Goal: Task Accomplishment & Management: Complete application form

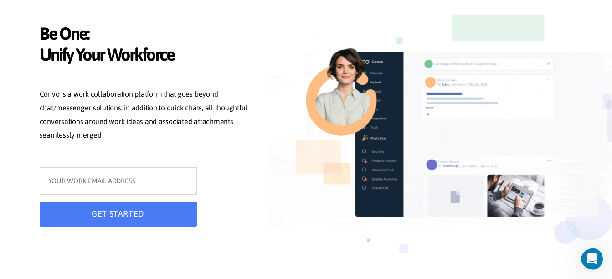
scroll to position [91, 0]
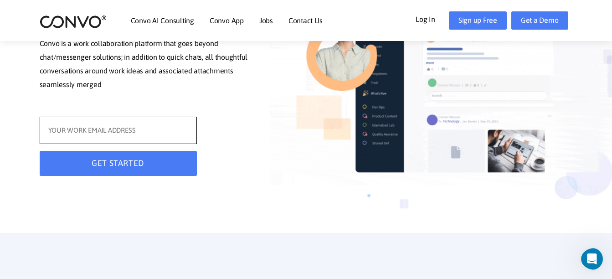
click at [96, 133] on input "text" at bounding box center [118, 130] width 157 height 27
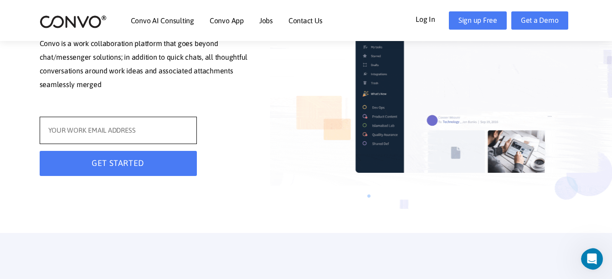
type input "[EMAIL_ADDRESS][DOMAIN_NAME]"
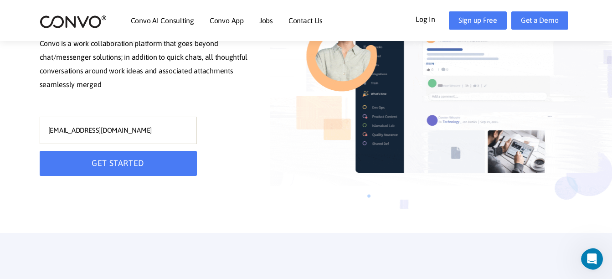
type input "[EMAIL_ADDRESS][DOMAIN_NAME]"
click at [98, 166] on button "GET STARTED" at bounding box center [118, 163] width 157 height 25
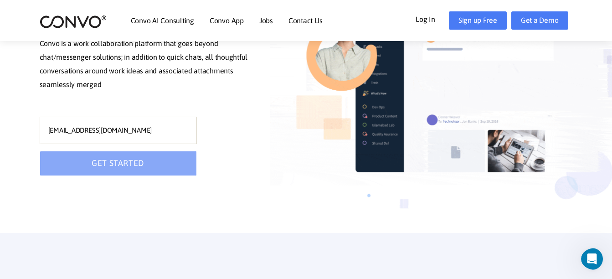
scroll to position [73, 0]
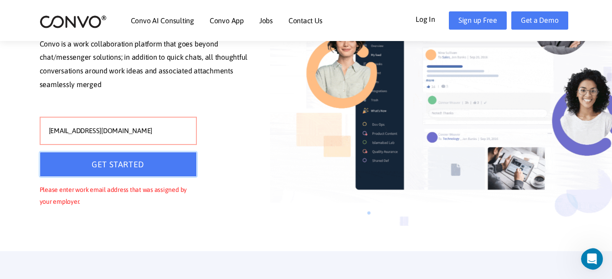
click at [98, 166] on button "GET STARTED" at bounding box center [118, 164] width 157 height 25
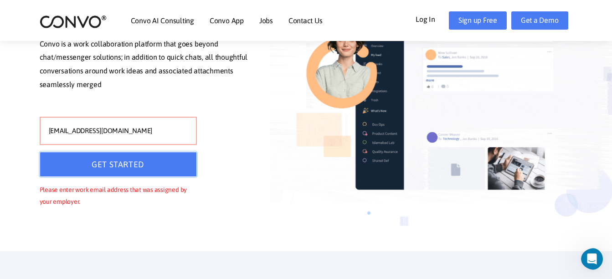
click at [98, 166] on button "GET STARTED" at bounding box center [118, 164] width 157 height 25
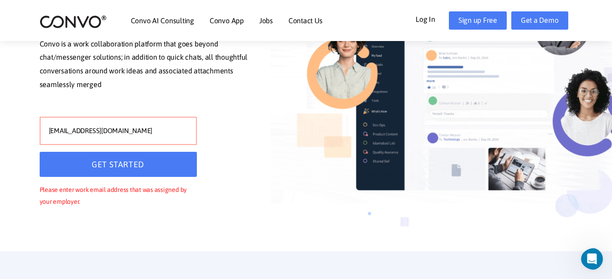
drag, startPoint x: 132, startPoint y: 126, endPoint x: -2, endPoint y: 137, distance: 134.4
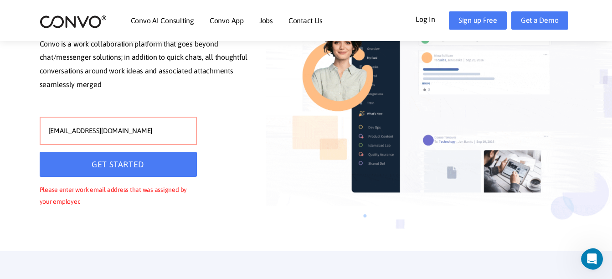
click at [427, 20] on link "Log In" at bounding box center [432, 18] width 33 height 15
click at [462, 20] on link "Sign up Free" at bounding box center [478, 20] width 58 height 18
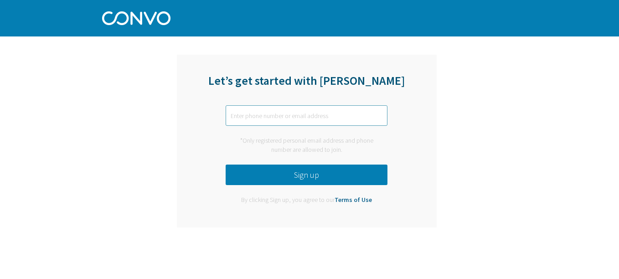
click at [295, 121] on input "text" at bounding box center [307, 115] width 162 height 21
type input "[EMAIL_ADDRESS][DOMAIN_NAME]"
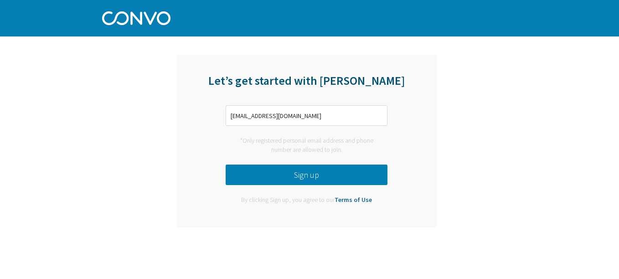
click at [285, 172] on button "Sign up" at bounding box center [307, 174] width 162 height 21
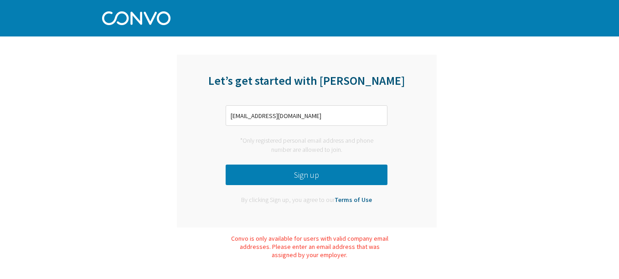
click at [284, 172] on button "Sign up" at bounding box center [307, 174] width 162 height 21
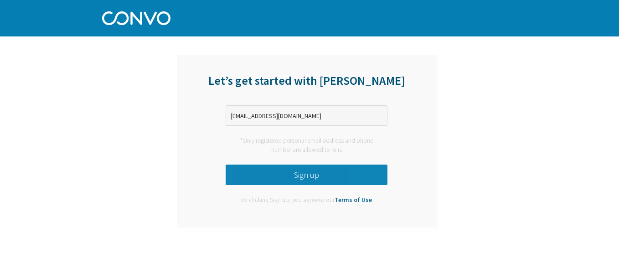
click at [284, 172] on button "Sign up" at bounding box center [307, 174] width 162 height 21
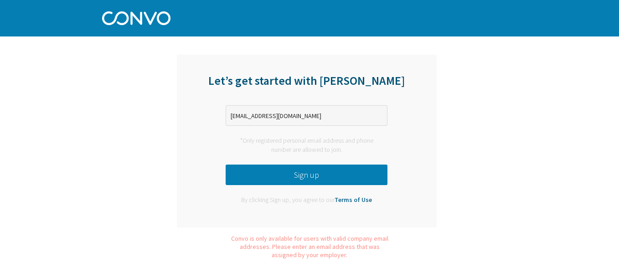
click at [284, 172] on button "Sign up" at bounding box center [307, 174] width 162 height 21
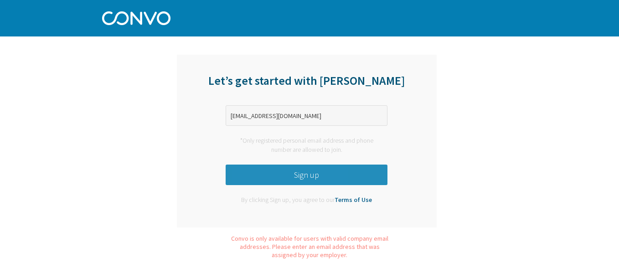
click at [284, 172] on button "Sign up" at bounding box center [307, 174] width 162 height 21
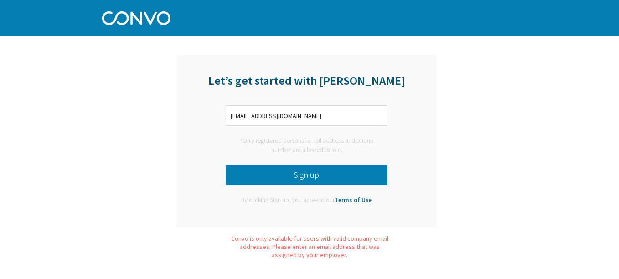
click at [284, 172] on button "Sign up" at bounding box center [307, 174] width 162 height 21
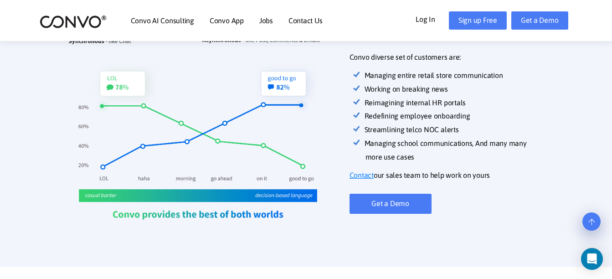
scroll to position [319, 0]
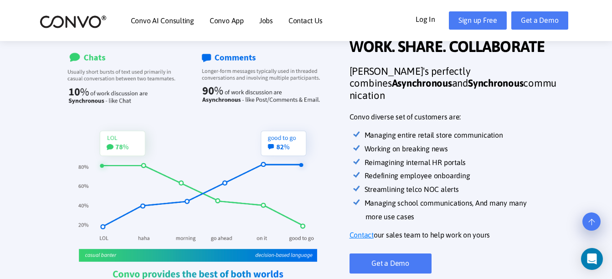
click at [507, 9] on div "Convo AI Consulting Convo App Convo App Features Jobs Contact Us Log In Get a D…" at bounding box center [306, 20] width 547 height 39
click at [538, 21] on link "Get a Demo" at bounding box center [539, 20] width 57 height 18
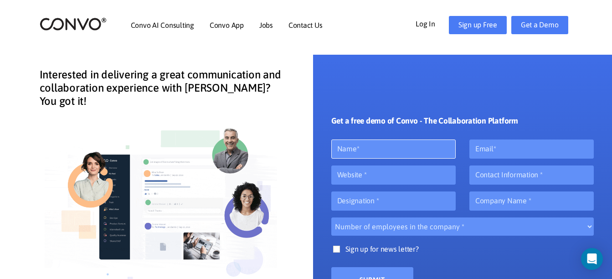
click at [360, 147] on input "text" at bounding box center [393, 148] width 124 height 19
click at [539, 153] on input "email" at bounding box center [531, 148] width 124 height 19
click at [392, 182] on input "text" at bounding box center [393, 174] width 124 height 19
click at [534, 183] on input "number" at bounding box center [531, 174] width 124 height 19
click at [487, 199] on input "text" at bounding box center [531, 200] width 124 height 19
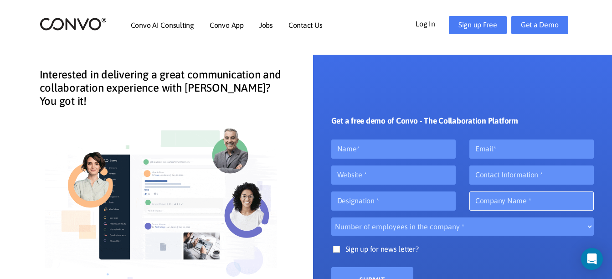
click at [488, 201] on input "text" at bounding box center [531, 200] width 124 height 19
click at [410, 196] on input "text" at bounding box center [393, 200] width 124 height 19
click at [409, 241] on div "Number of employees in the company * 10 20 50 100 500" at bounding box center [462, 229] width 277 height 25
click at [409, 231] on select "Number of employees in the company * 10 20 50 100 500" at bounding box center [462, 226] width 263 height 18
click at [334, 95] on div "Get a free demo of Convo - The Collaboration Platform Number of employees in th…" at bounding box center [462, 182] width 263 height 219
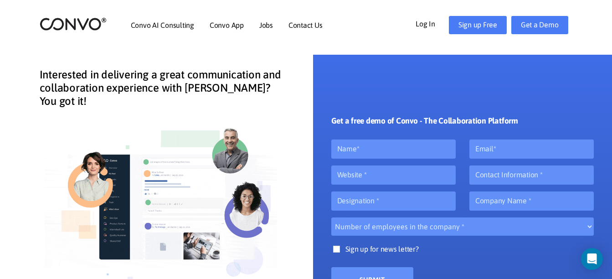
click at [426, 20] on link "Log In" at bounding box center [432, 23] width 33 height 15
